Goal: Information Seeking & Learning: Learn about a topic

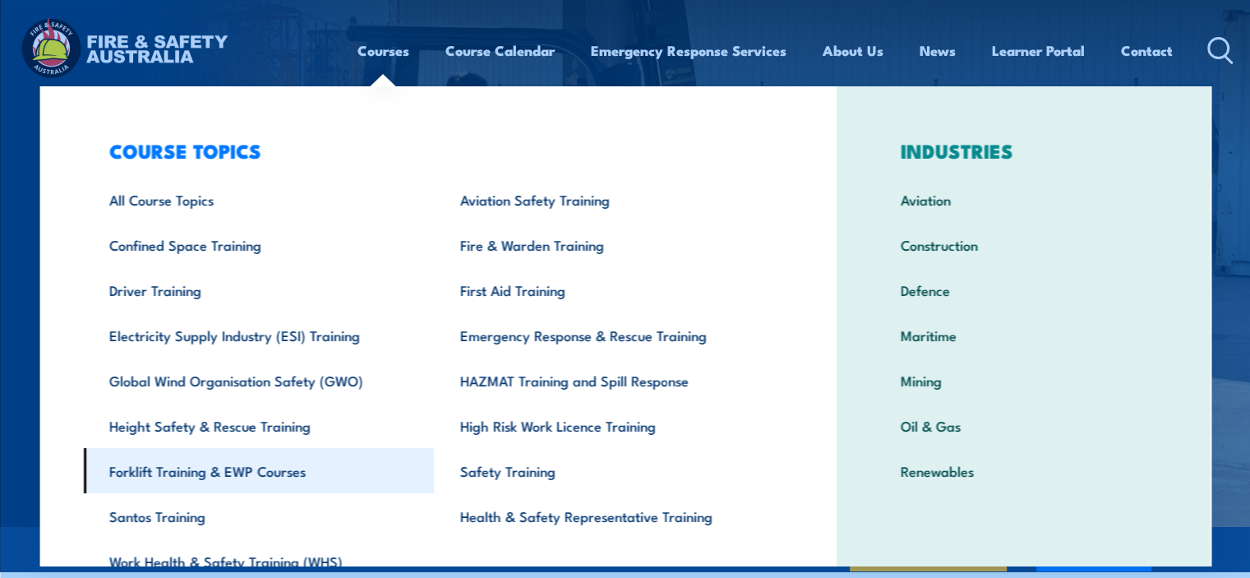
click at [270, 471] on link "Forklift Training & EWP Courses" at bounding box center [258, 470] width 351 height 45
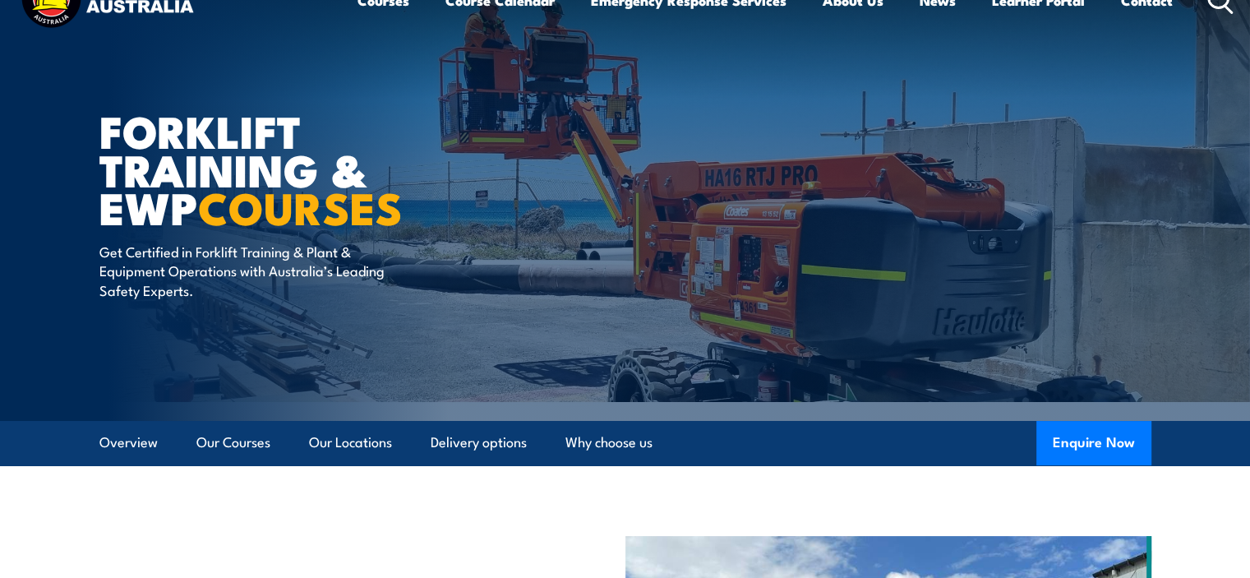
scroll to position [82, 0]
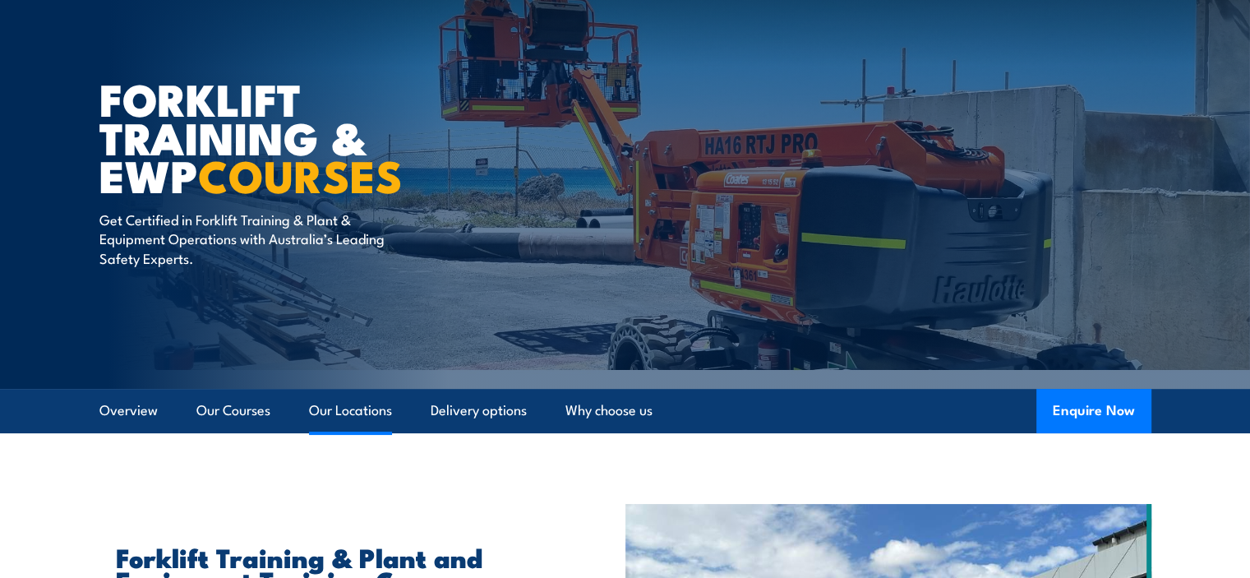
click at [362, 408] on link "Our Locations" at bounding box center [350, 411] width 83 height 44
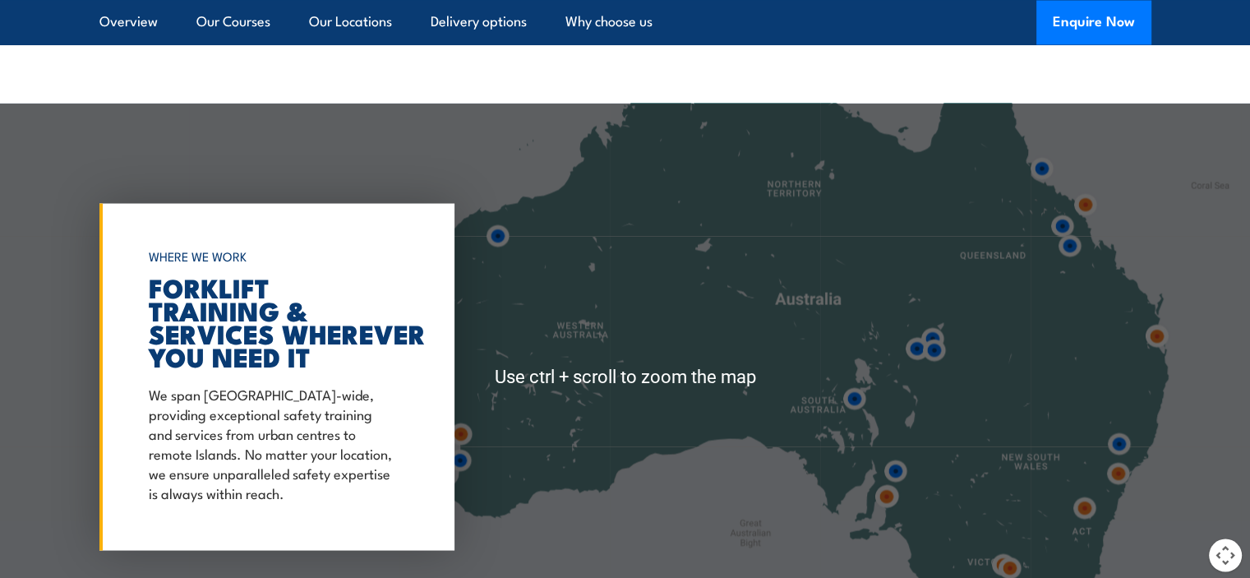
scroll to position [3123, 0]
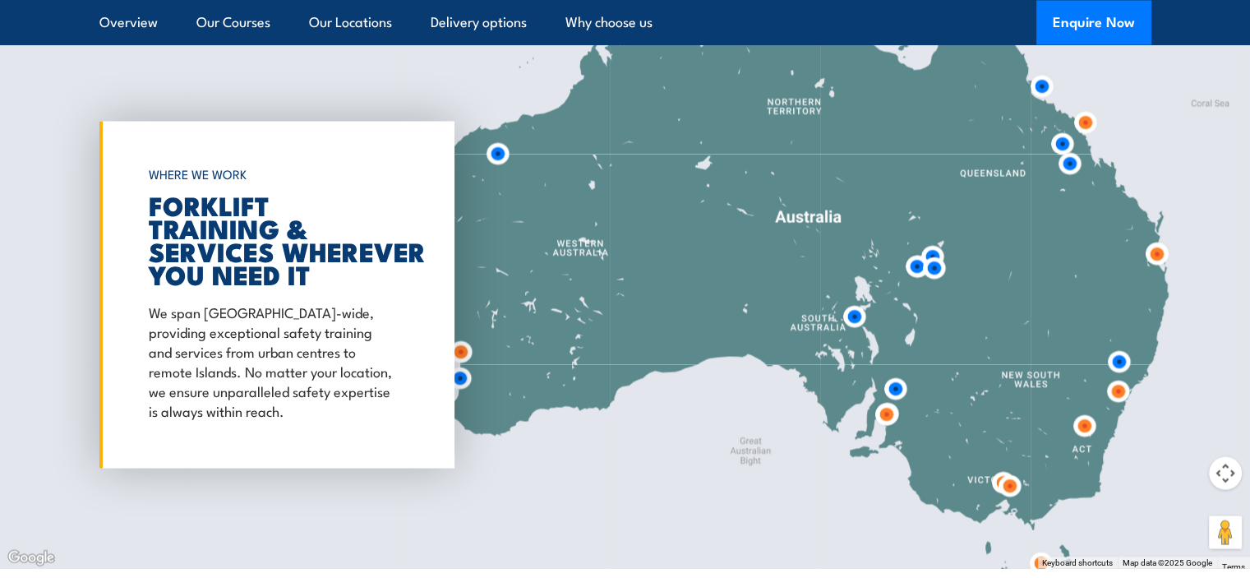
click at [457, 351] on img at bounding box center [460, 351] width 30 height 30
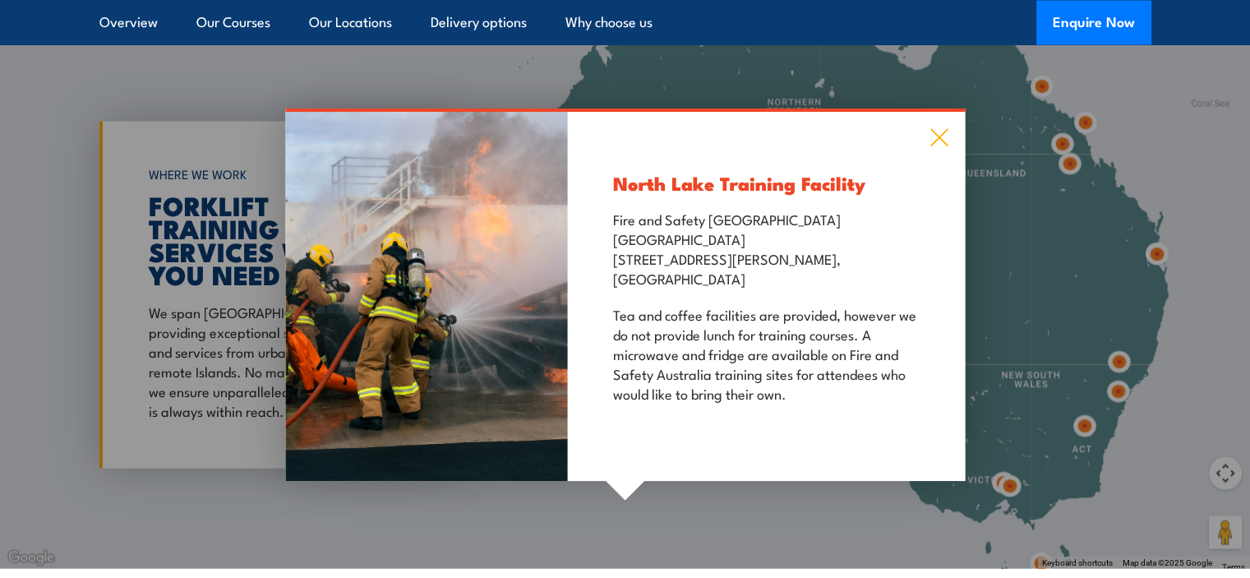
click at [944, 137] on icon at bounding box center [939, 137] width 19 height 18
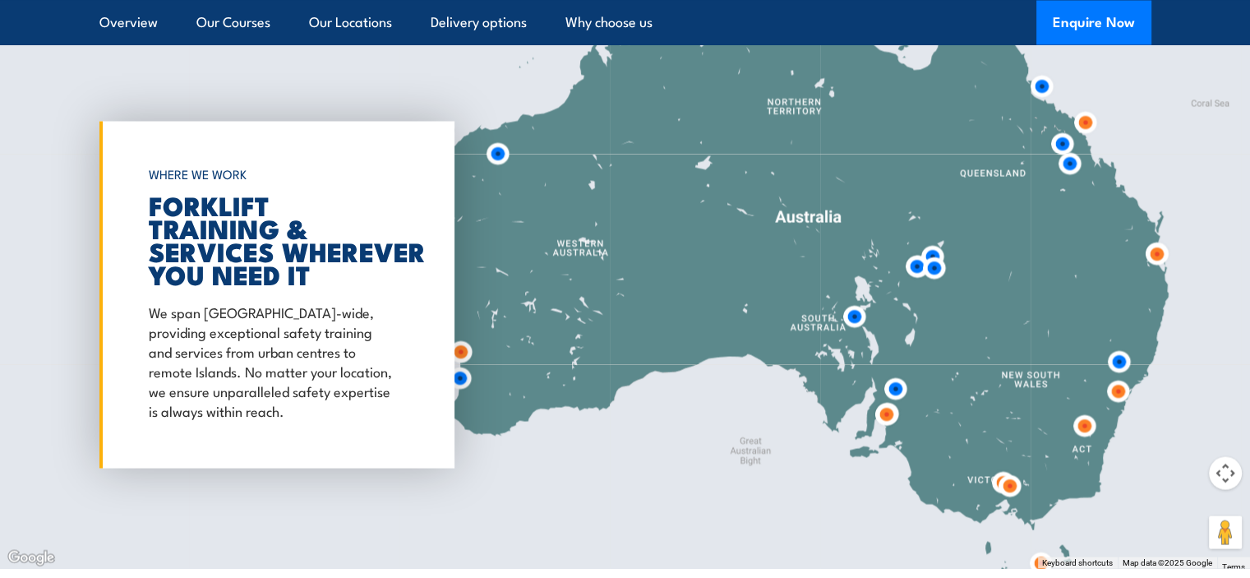
click at [460, 376] on img at bounding box center [460, 377] width 30 height 30
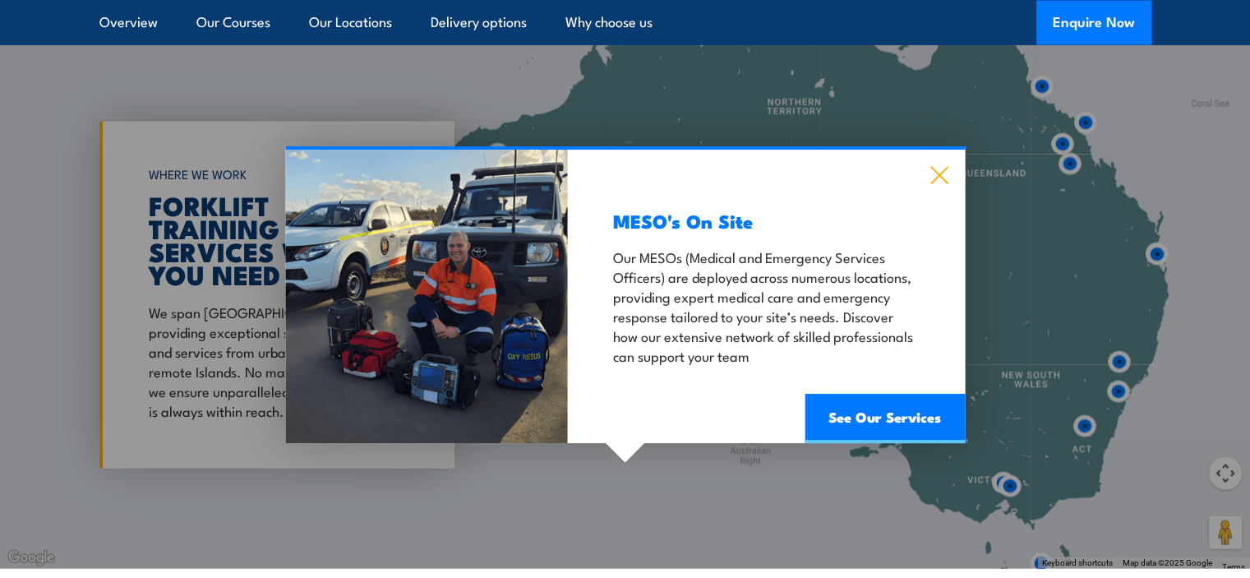
click at [942, 170] on icon at bounding box center [938, 175] width 17 height 17
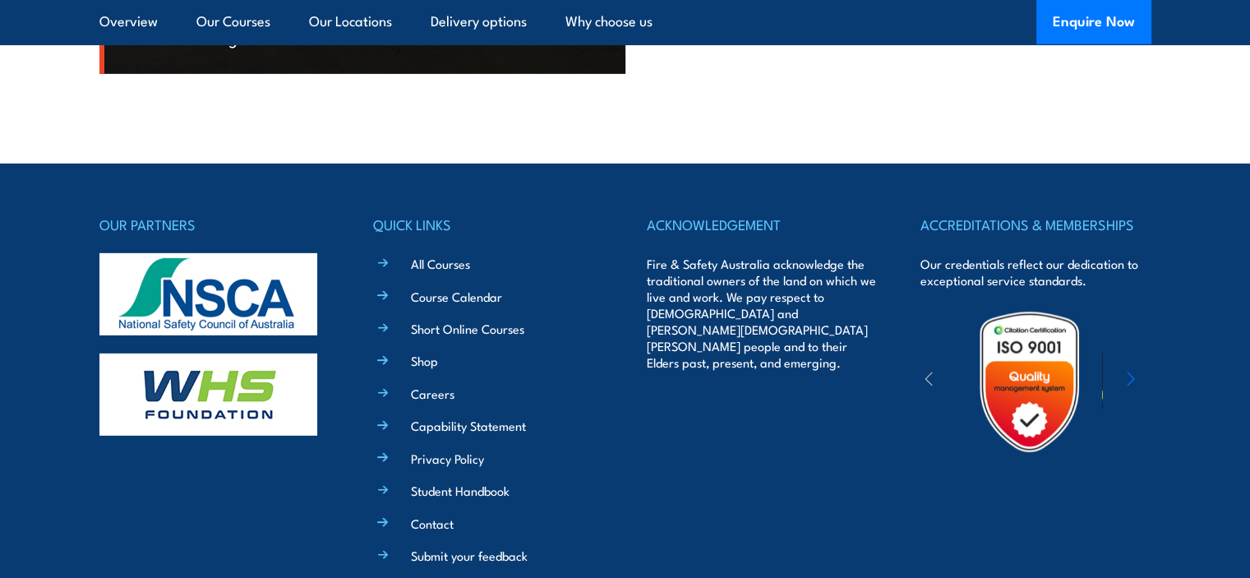
scroll to position [5096, 0]
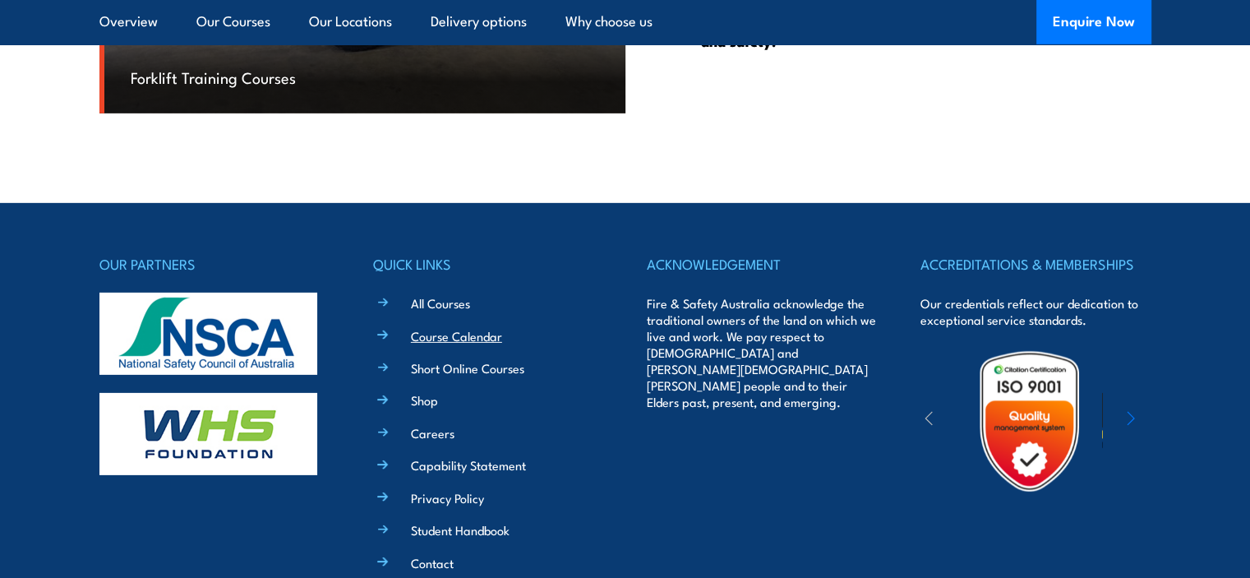
click at [422, 329] on link "Course Calendar" at bounding box center [456, 335] width 91 height 17
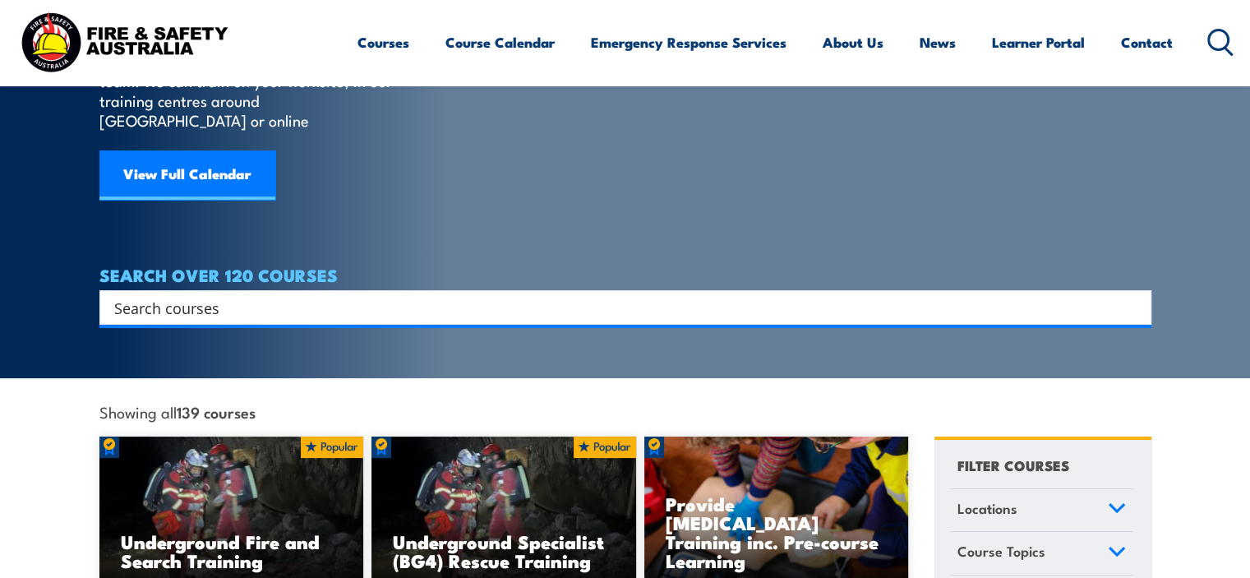
click at [210, 295] on input "Search input" at bounding box center [614, 307] width 1001 height 25
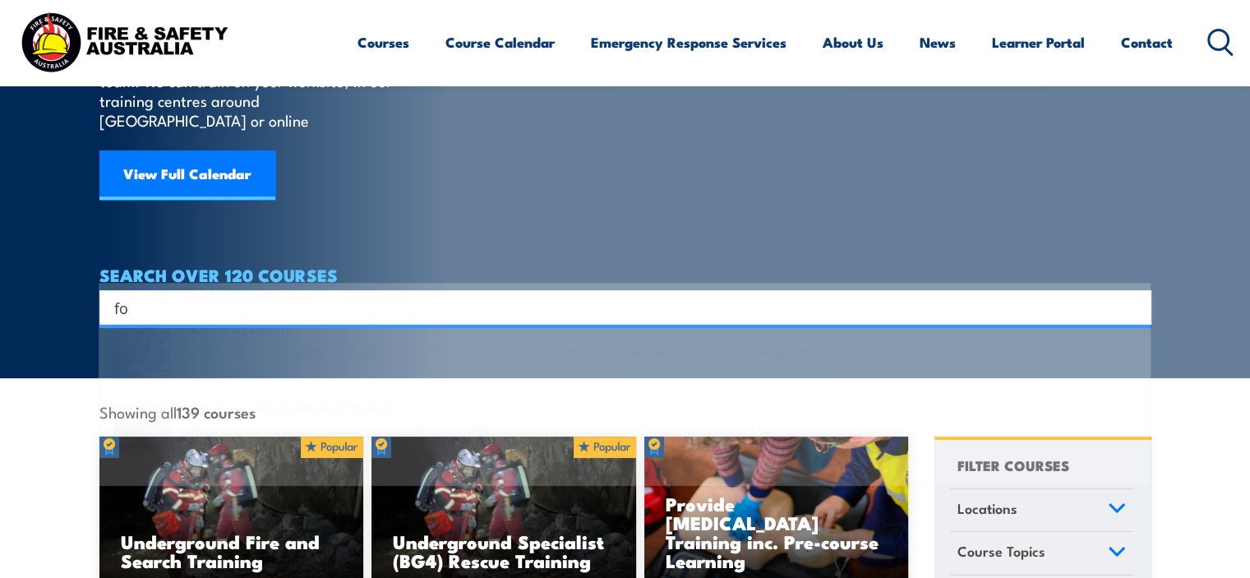
type input "f"
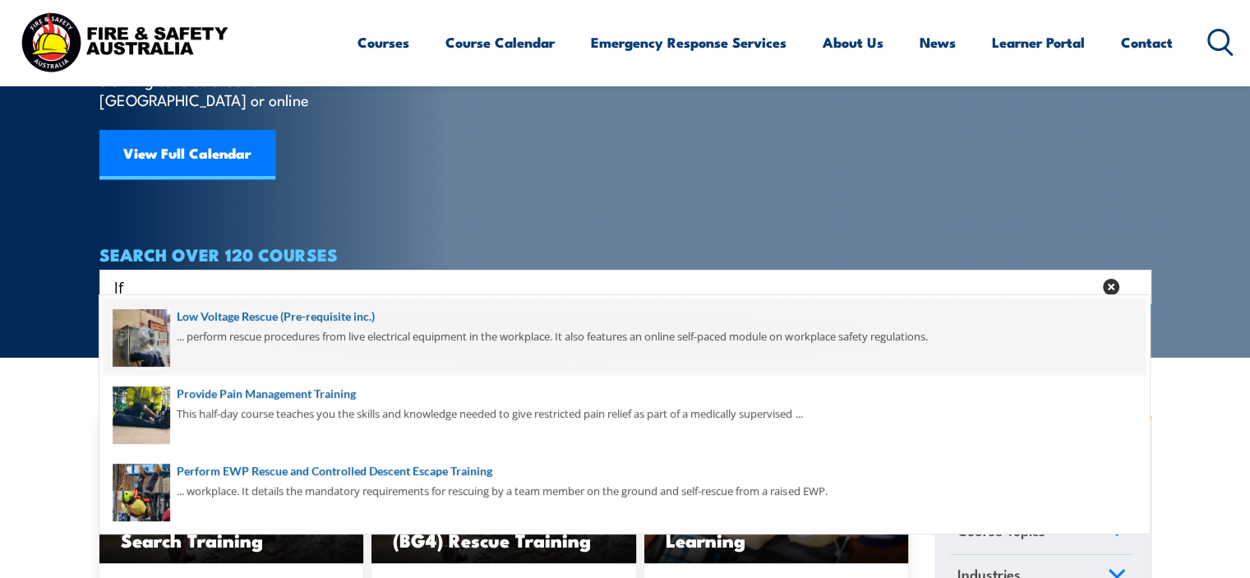
scroll to position [164, 0]
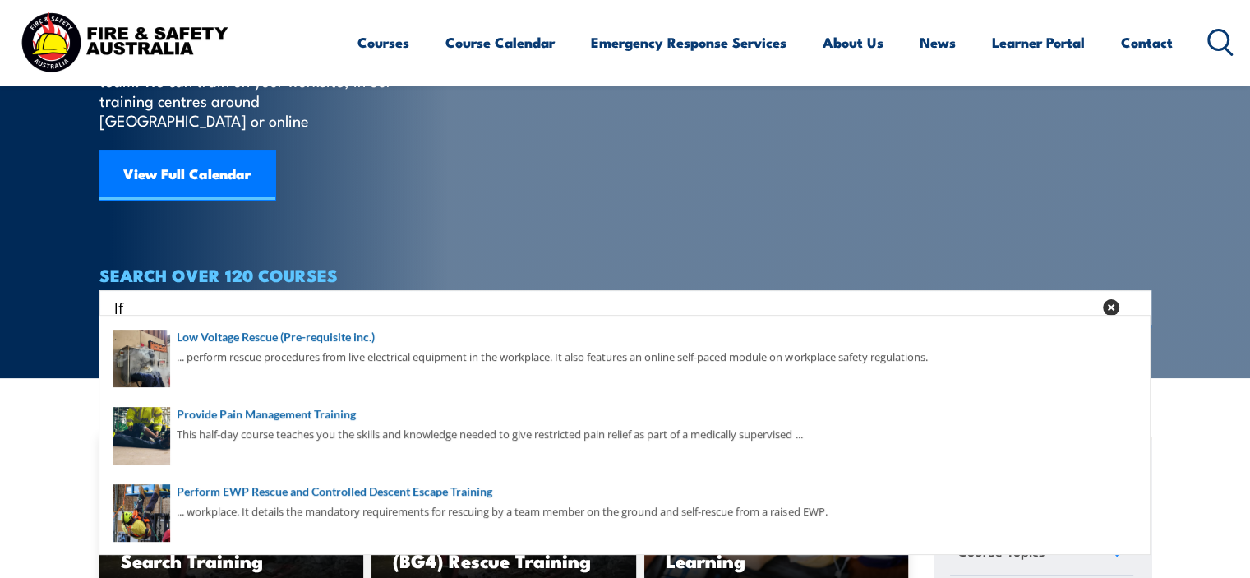
type input "lf"
click at [829, 179] on article "COURSES Find a course thats right for you and your team. We can train on your w…" at bounding box center [625, 80] width 1052 height 489
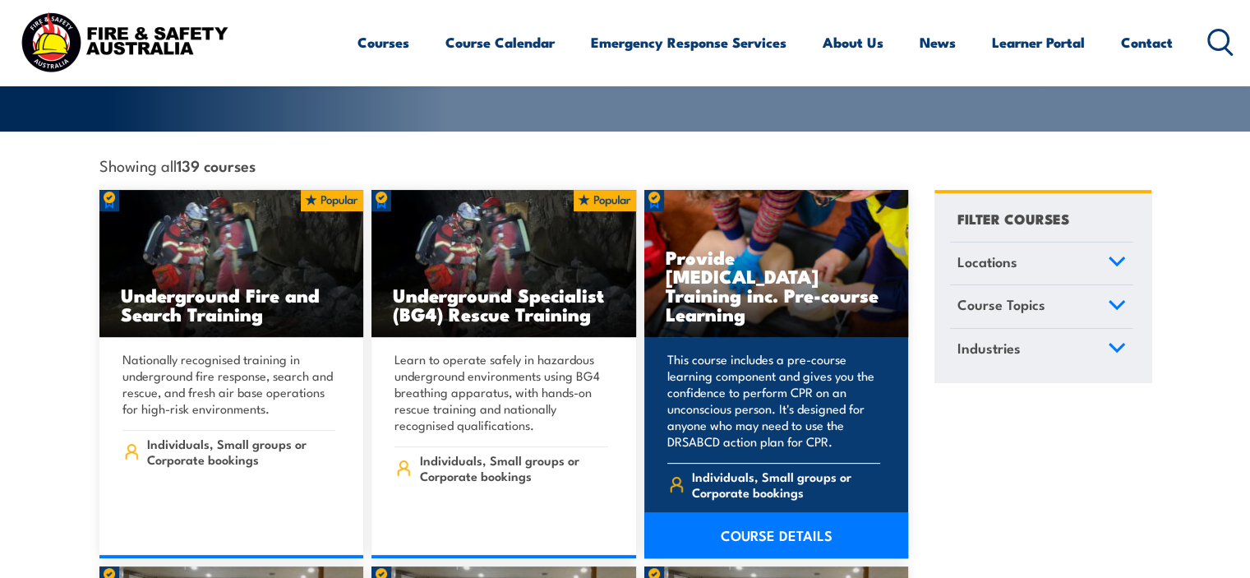
scroll to position [0, 0]
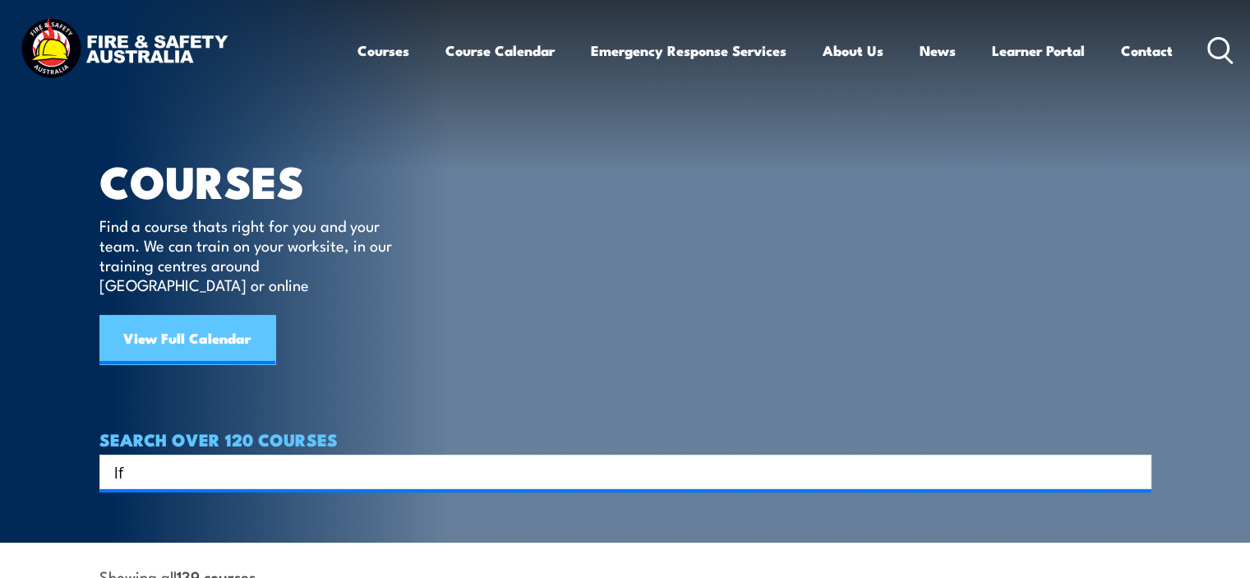
click at [177, 315] on link "View Full Calendar" at bounding box center [187, 339] width 176 height 49
